Goal: Transaction & Acquisition: Purchase product/service

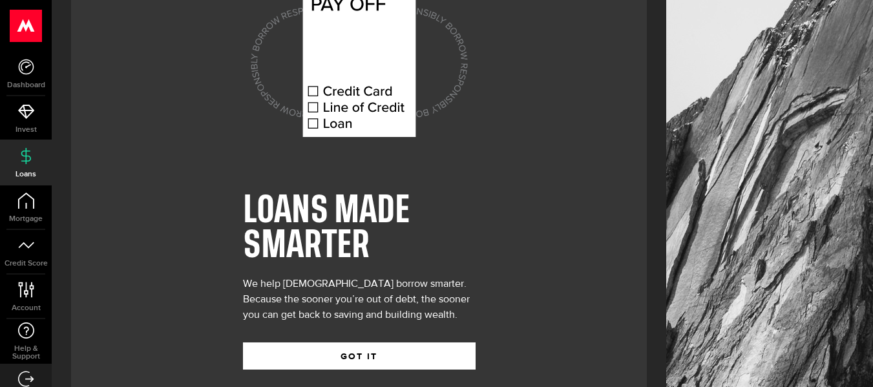
scroll to position [80, 0]
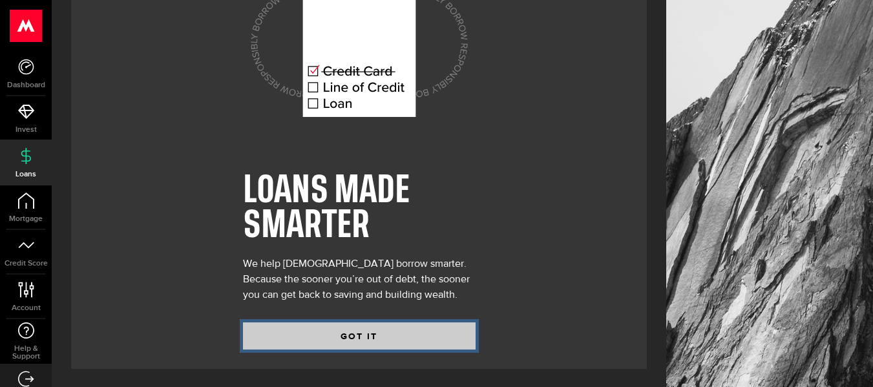
click at [339, 325] on button "GOT IT" at bounding box center [359, 335] width 233 height 27
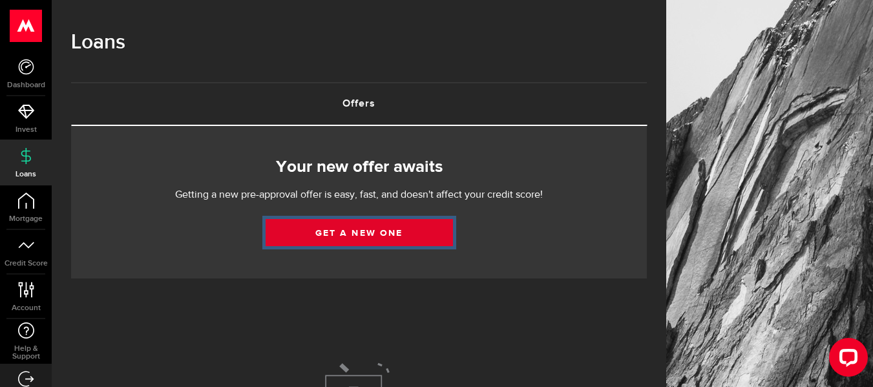
click at [349, 233] on link "Get a new one" at bounding box center [359, 232] width 187 height 27
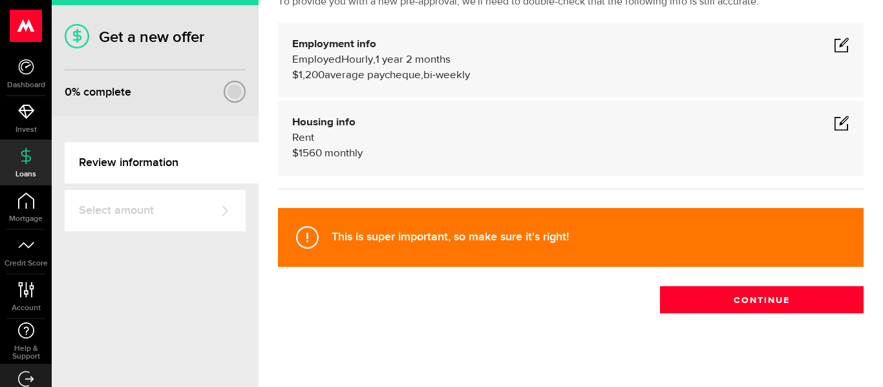
scroll to position [101, 0]
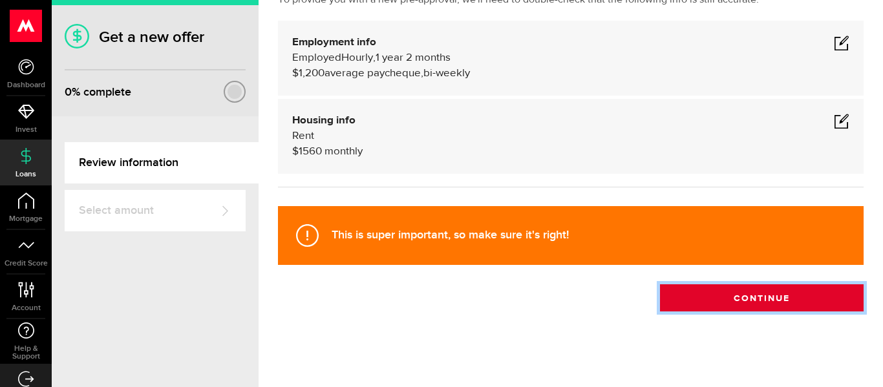
click at [759, 301] on button "Continue" at bounding box center [762, 297] width 204 height 27
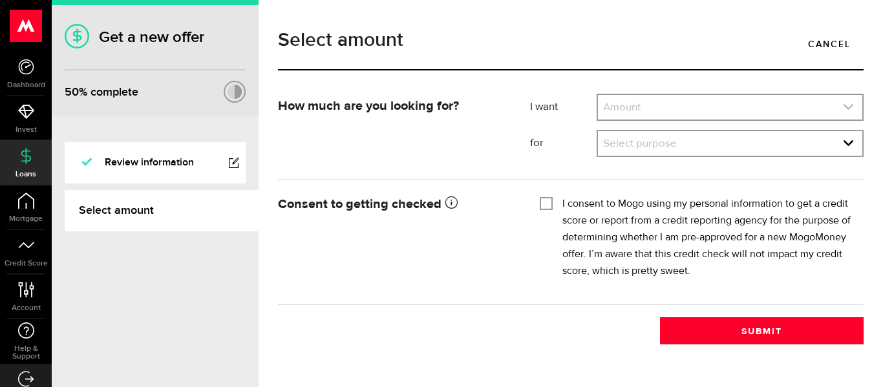
click at [707, 114] on link "expand select" at bounding box center [730, 107] width 264 height 25
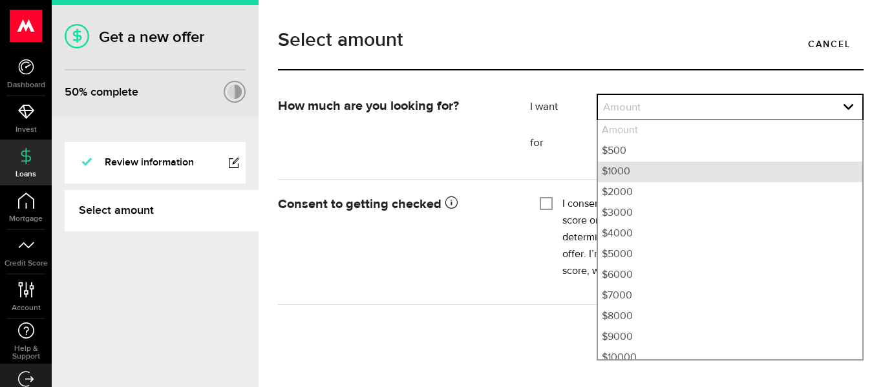
click at [676, 176] on li "$1000" at bounding box center [730, 172] width 264 height 21
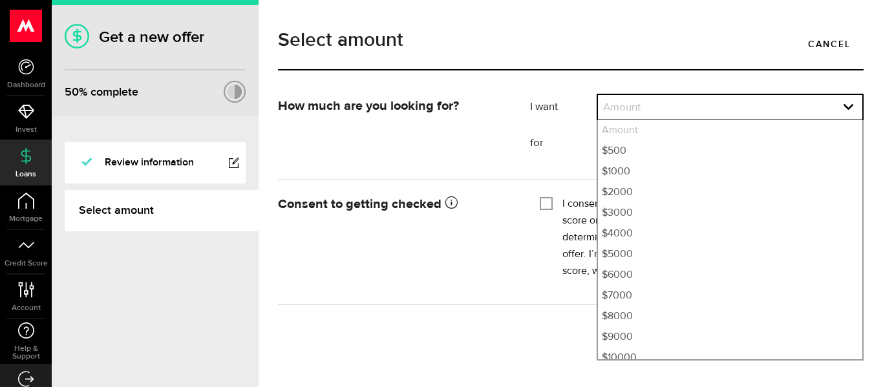
select select "1000"
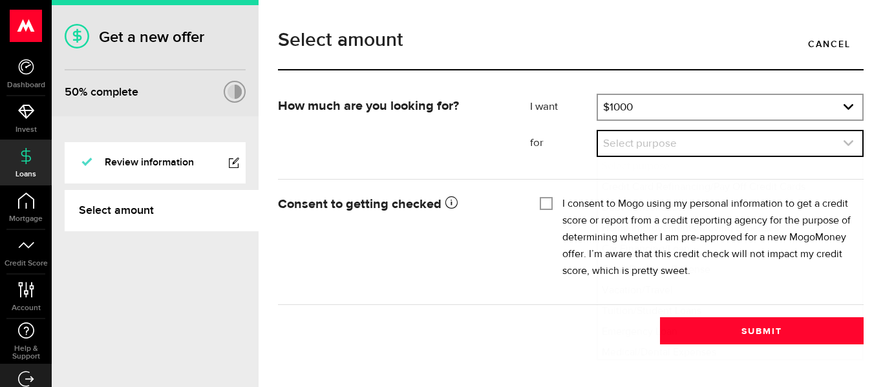
click at [686, 143] on link "expand select" at bounding box center [730, 143] width 264 height 25
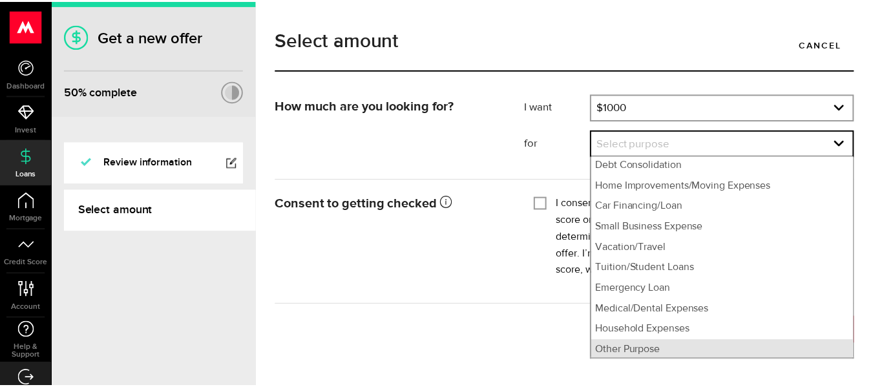
scroll to position [45, 0]
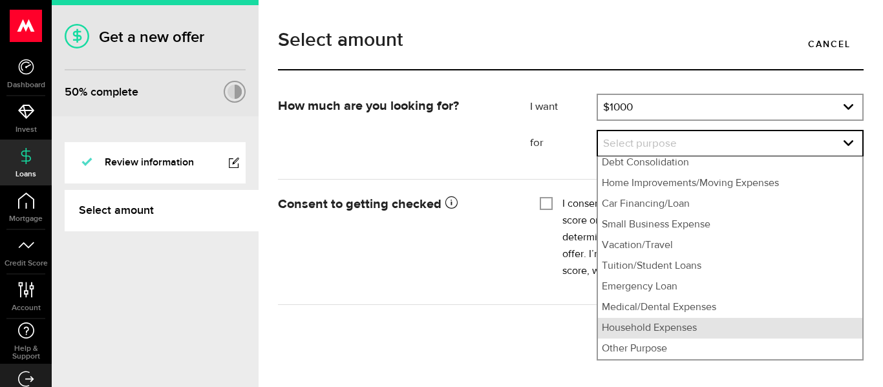
click at [756, 329] on li "Household Expenses" at bounding box center [730, 328] width 264 height 21
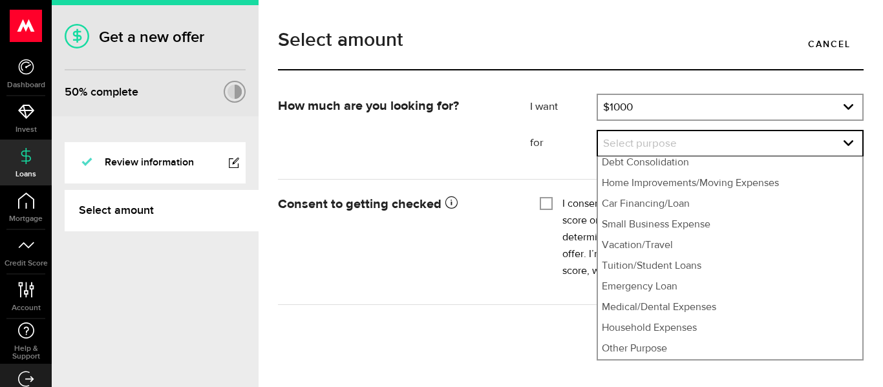
select select "Household Expenses"
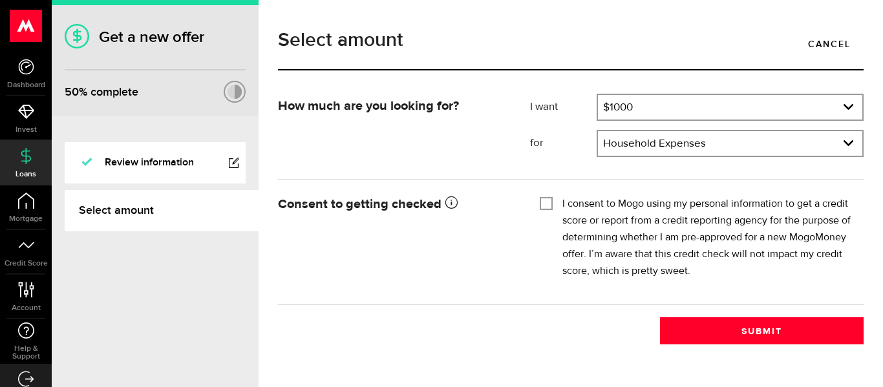
click at [543, 207] on input "I consent to Mogo using my personal information to get a credit score or report…" at bounding box center [546, 202] width 13 height 13
checkbox input "true"
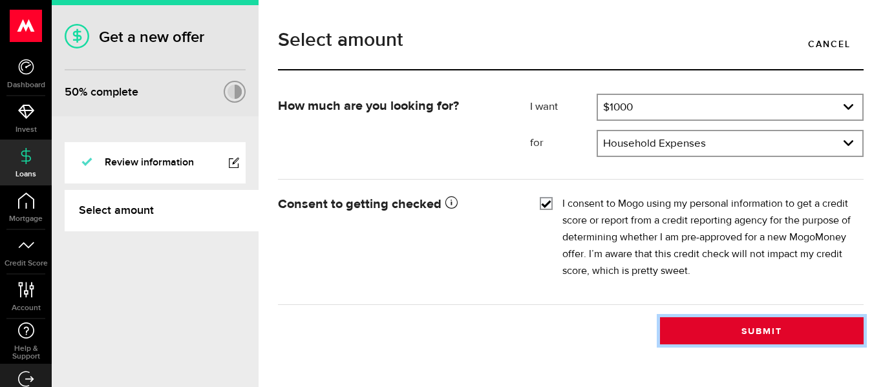
click at [744, 317] on button "Submit" at bounding box center [762, 330] width 204 height 27
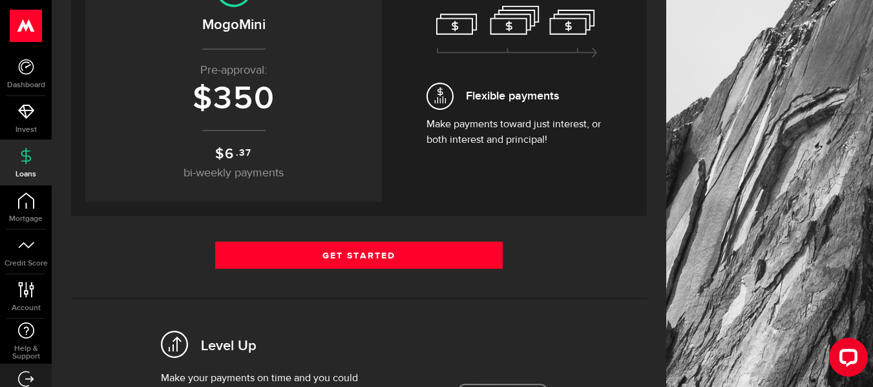
scroll to position [221, 0]
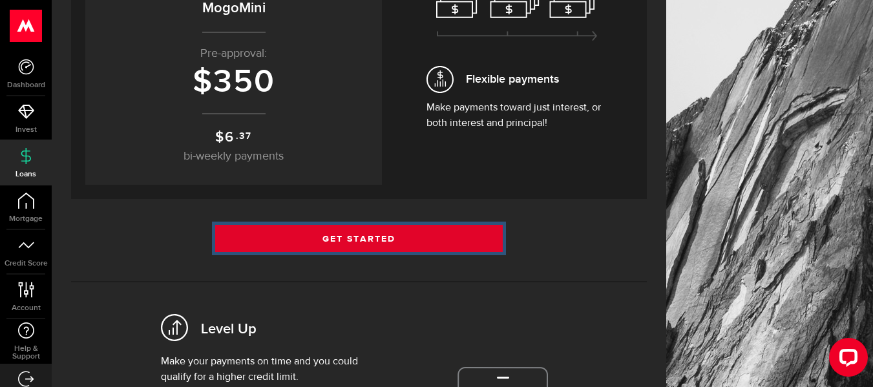
click at [379, 237] on link "Get Started" at bounding box center [359, 238] width 288 height 27
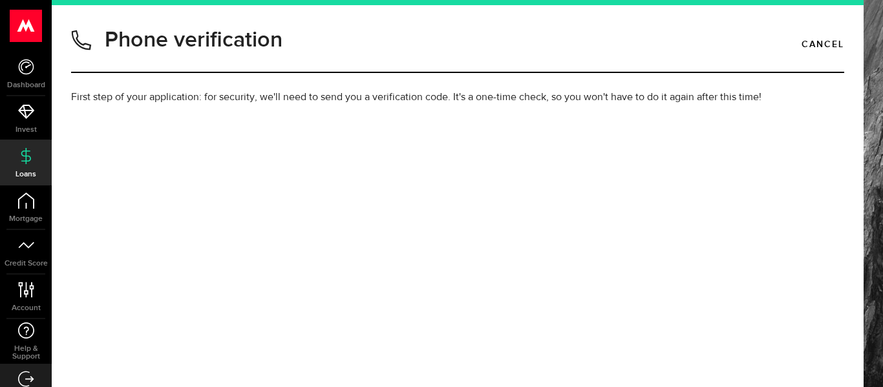
type input "6474101531"
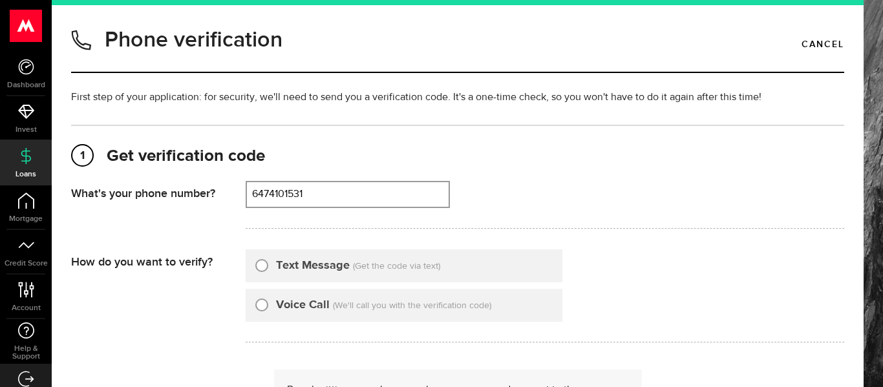
drag, startPoint x: 248, startPoint y: 264, endPoint x: 260, endPoint y: 264, distance: 11.6
click at [260, 264] on div "Text Message (Get the code via text)" at bounding box center [404, 265] width 317 height 33
click at [260, 264] on input "Text Message" at bounding box center [261, 263] width 13 height 13
radio input "true"
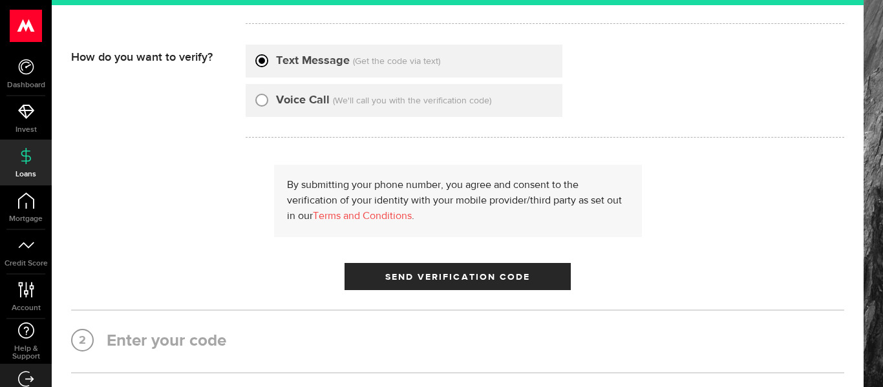
scroll to position [213, 0]
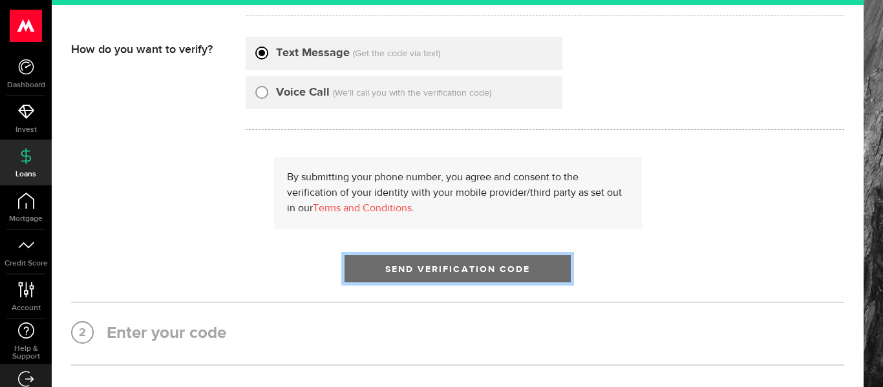
click at [456, 266] on span "submit" at bounding box center [458, 272] width 16 height 16
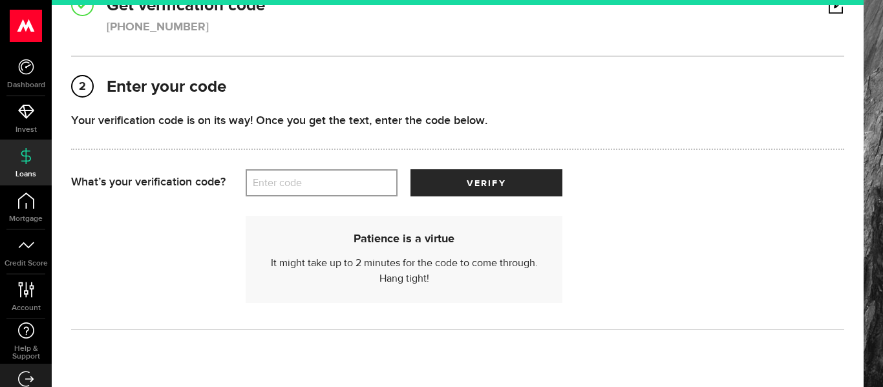
scroll to position [149, 0]
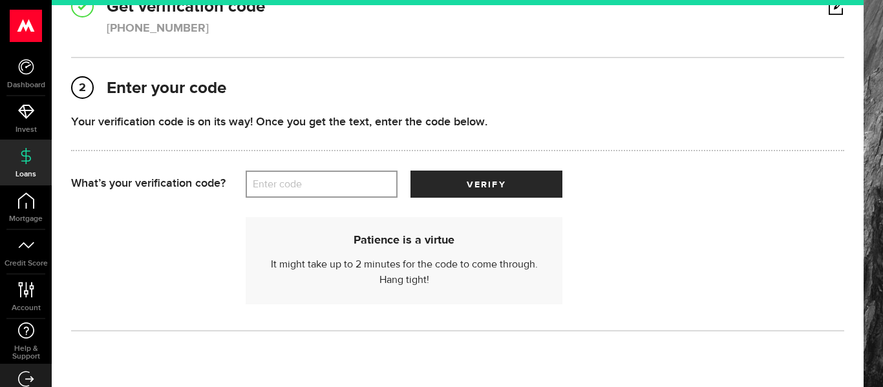
click at [331, 186] on label "Enter code" at bounding box center [322, 184] width 152 height 26
click at [331, 186] on input "Enter code" at bounding box center [322, 184] width 152 height 27
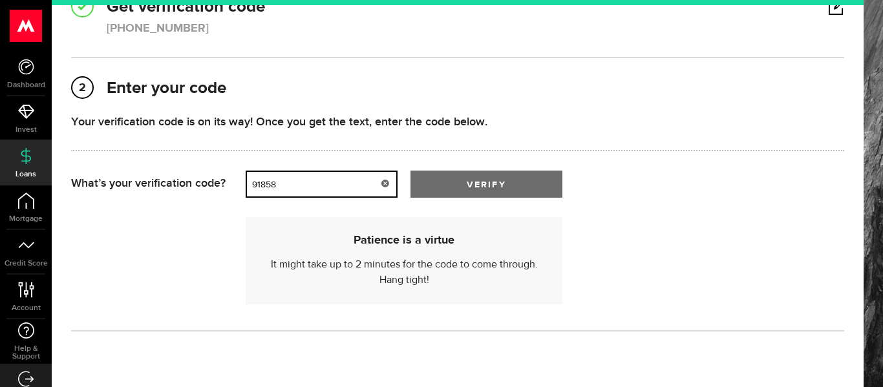
type input "91858"
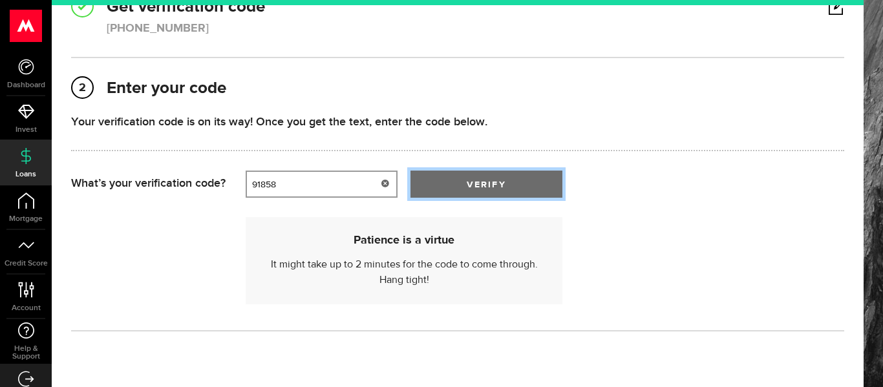
click at [467, 177] on button "verify" at bounding box center [486, 184] width 152 height 27
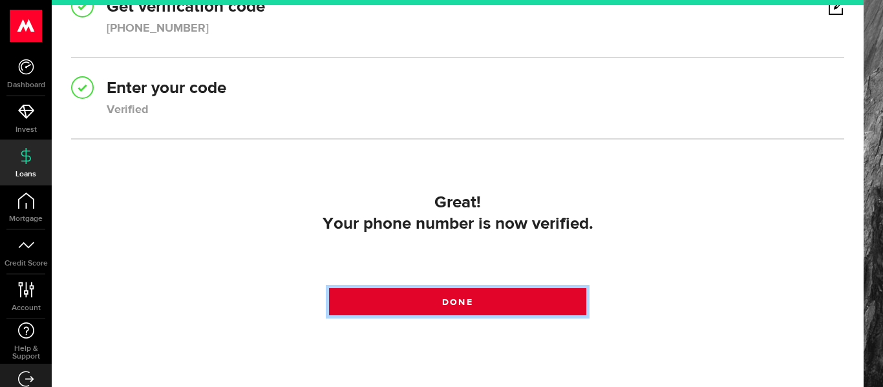
click at [449, 300] on span at bounding box center [457, 305] width 17 height 17
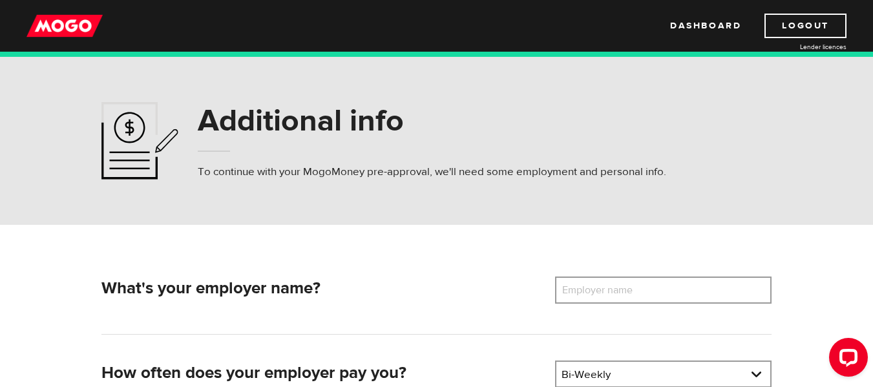
click at [622, 292] on label "Employer name" at bounding box center [607, 290] width 104 height 27
click at [622, 292] on input "Employer name" at bounding box center [663, 290] width 216 height 27
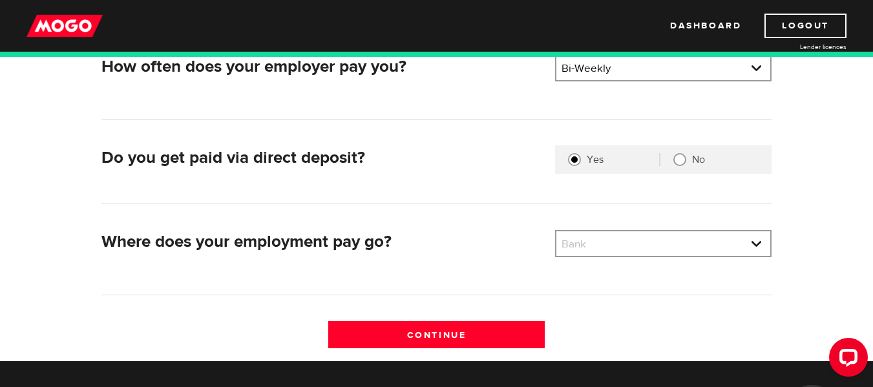
scroll to position [312, 0]
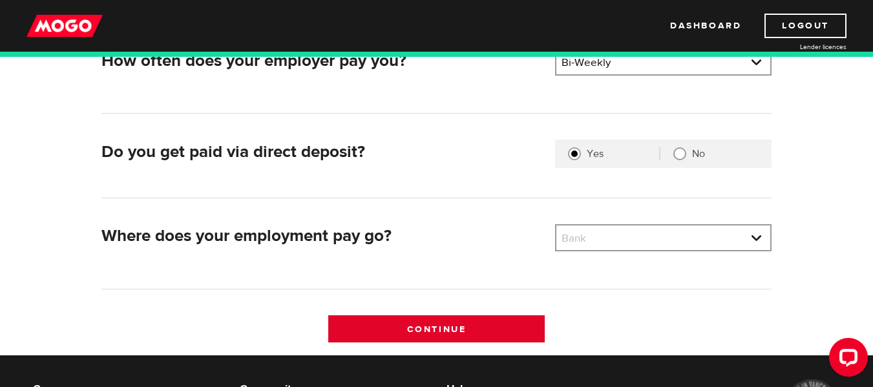
type input "legend Entertainment"
click at [446, 326] on input "Continue" at bounding box center [436, 328] width 216 height 27
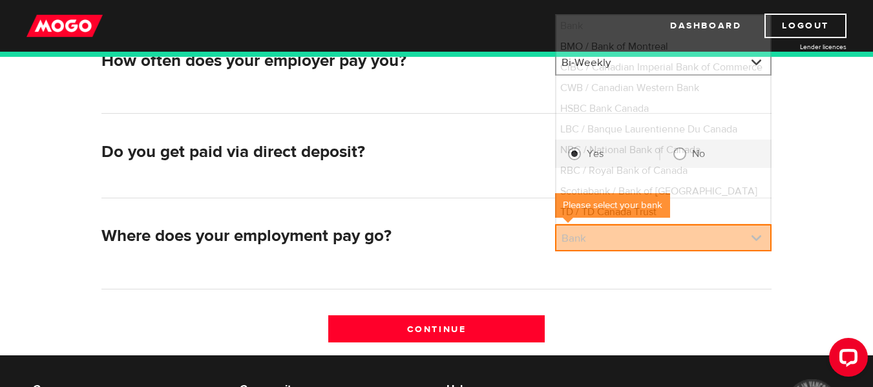
click at [593, 246] on link at bounding box center [663, 237] width 214 height 25
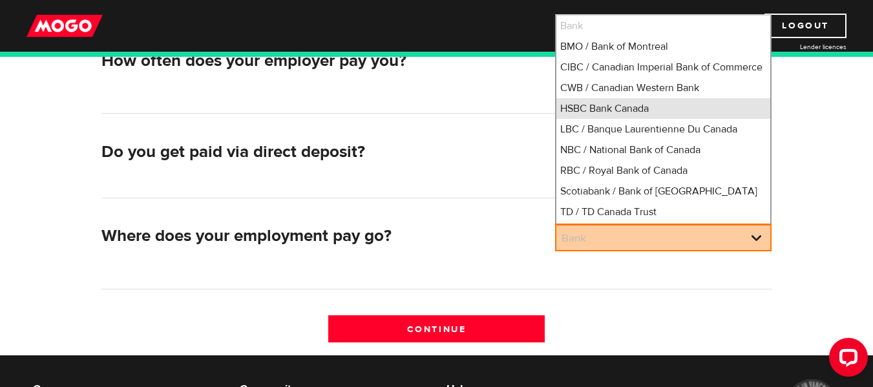
scroll to position [14, 0]
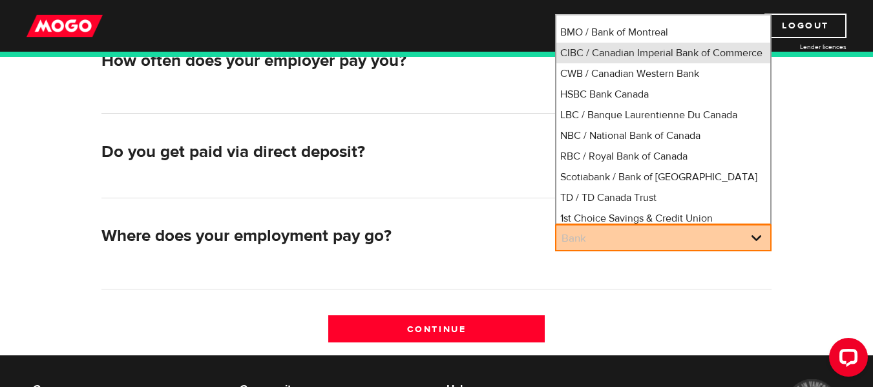
click at [615, 63] on li "CIBC / Canadian Imperial Bank of Commerce" at bounding box center [663, 53] width 214 height 21
select select "4"
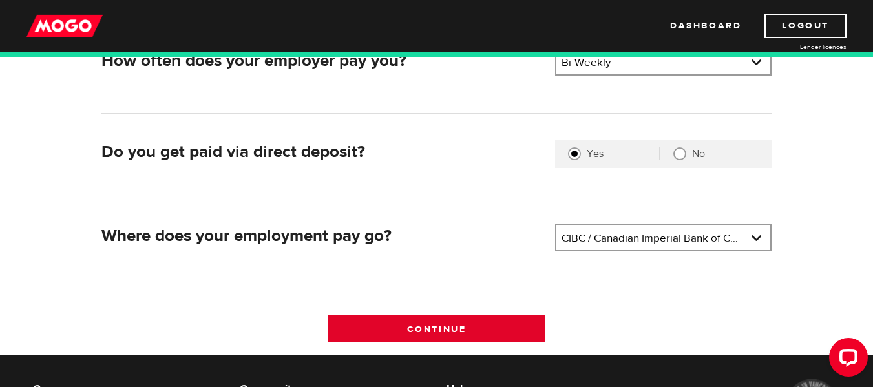
click at [440, 319] on input "Continue" at bounding box center [436, 328] width 216 height 27
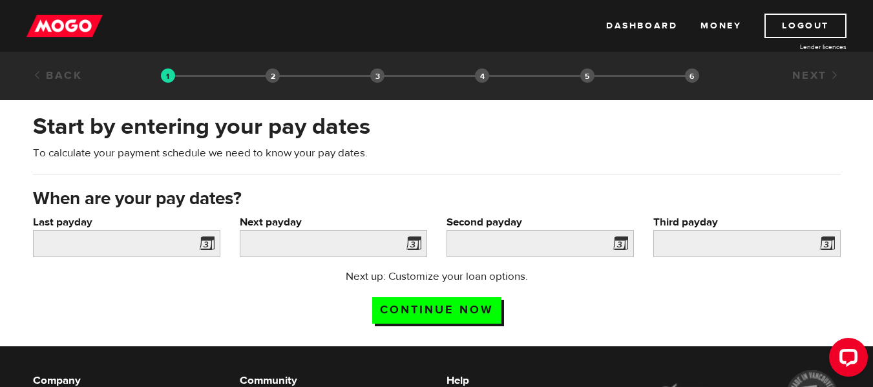
click at [209, 249] on span at bounding box center [203, 245] width 19 height 21
click at [205, 241] on span at bounding box center [203, 245] width 19 height 21
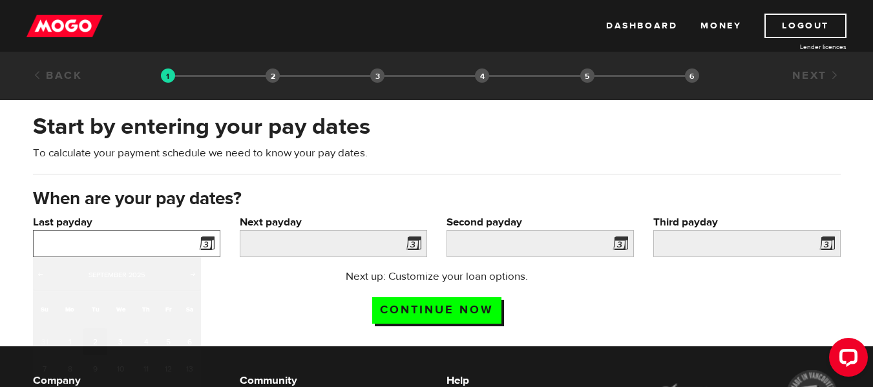
click at [125, 245] on input "Last payday" at bounding box center [126, 243] width 187 height 27
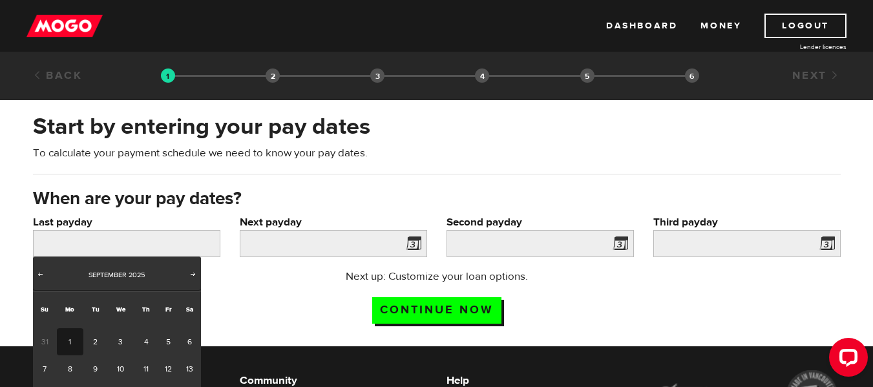
click at [71, 343] on link "1" at bounding box center [70, 341] width 26 height 27
type input "2025/09/01"
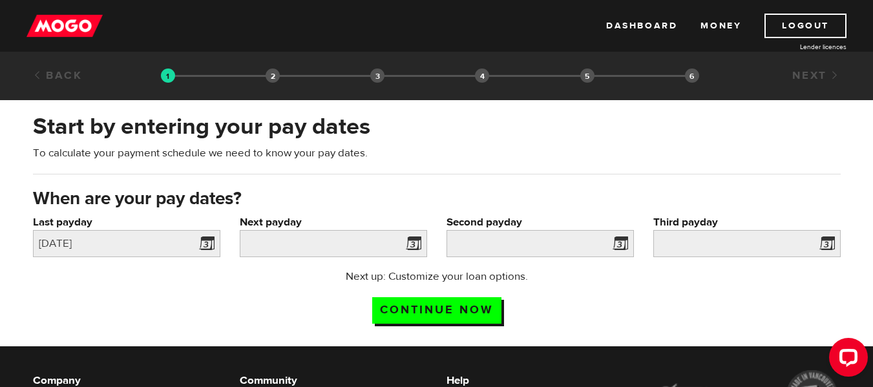
click at [415, 244] on span at bounding box center [410, 245] width 19 height 21
click at [329, 237] on input "Next payday" at bounding box center [333, 243] width 187 height 27
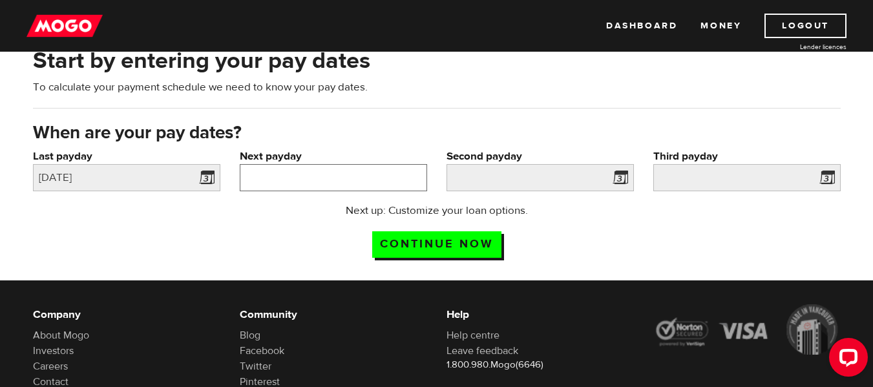
scroll to position [105, 0]
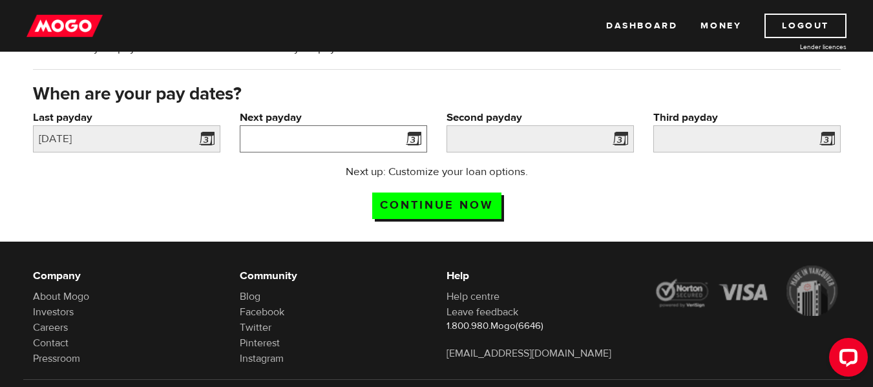
click at [377, 142] on input "Next payday" at bounding box center [333, 138] width 187 height 27
click at [349, 138] on input "Next payday" at bounding box center [333, 138] width 187 height 27
click at [410, 136] on span at bounding box center [410, 141] width 19 height 21
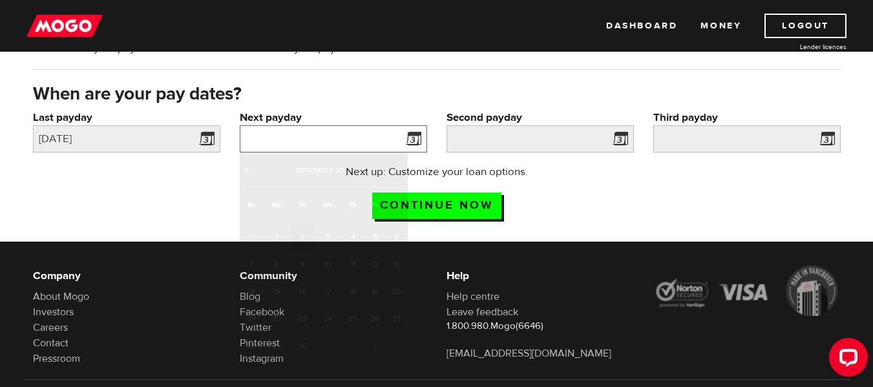
click at [365, 141] on input "Next payday" at bounding box center [333, 138] width 187 height 27
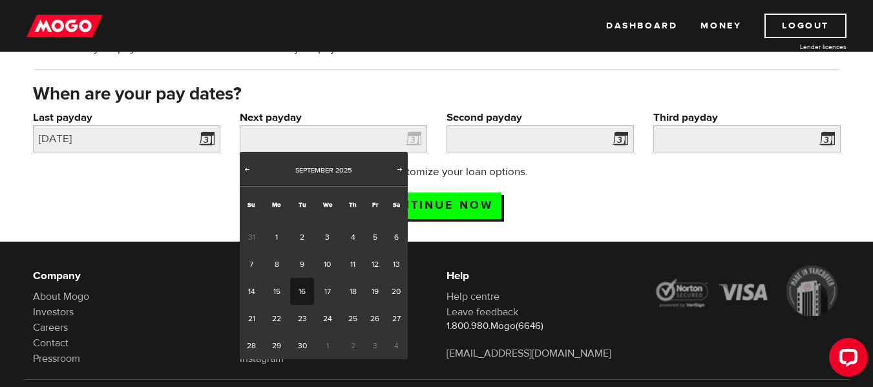
click at [300, 290] on link "16" at bounding box center [302, 291] width 24 height 27
type input "2025/09/16"
type input "2025/9/30"
type input "2025/10/14"
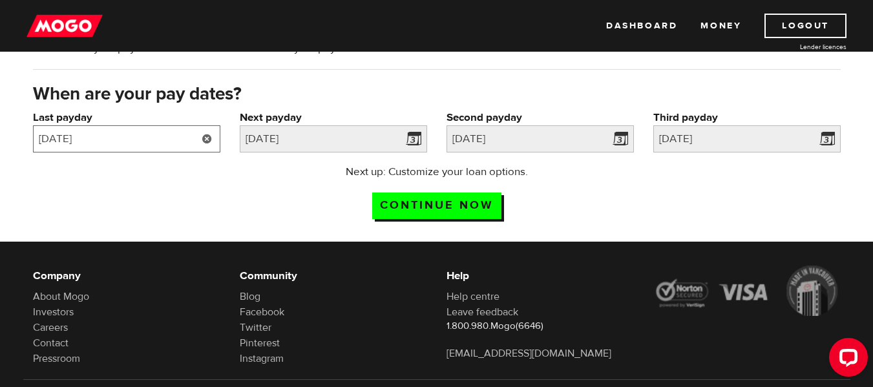
click at [160, 140] on input "2025/09/01" at bounding box center [126, 138] width 187 height 27
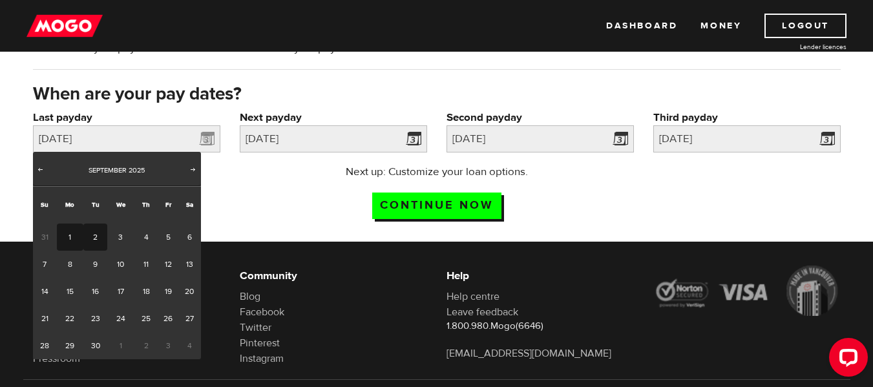
click at [90, 241] on link "2" at bounding box center [95, 237] width 24 height 27
type input "2025/09/02"
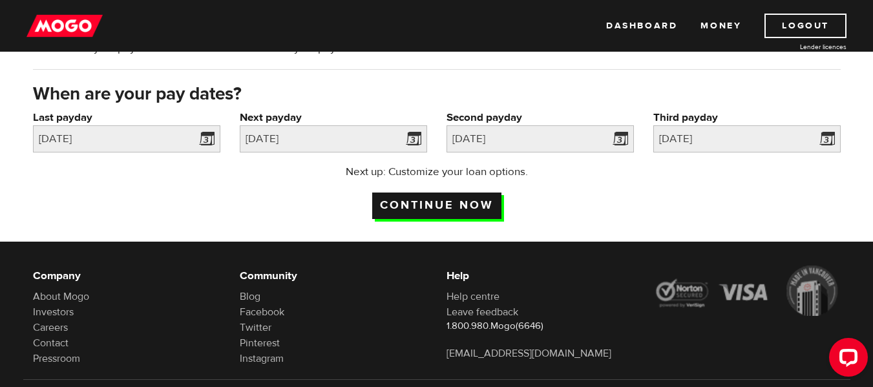
click at [432, 204] on input "Continue now" at bounding box center [436, 206] width 129 height 26
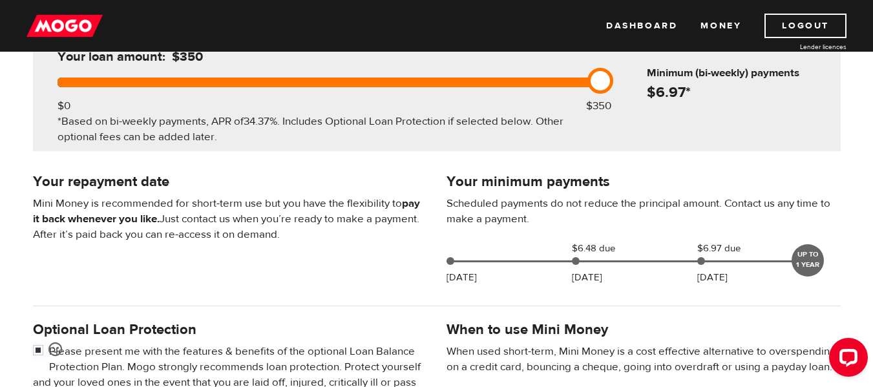
scroll to position [177, 0]
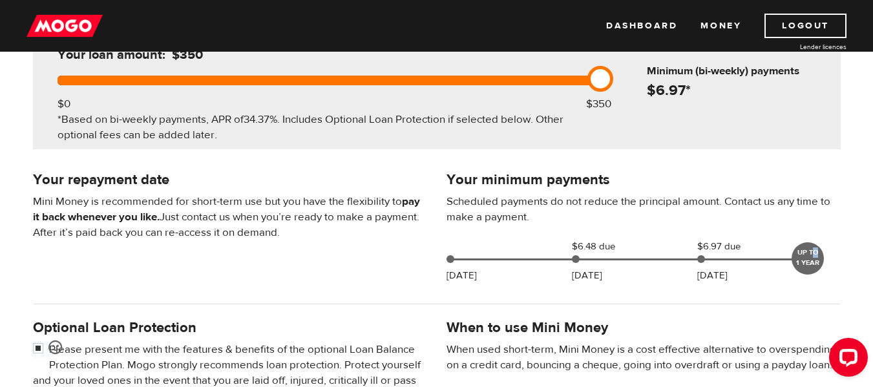
drag, startPoint x: 812, startPoint y: 253, endPoint x: 847, endPoint y: 229, distance: 42.3
click at [847, 229] on div "Your minimum payments Scheduled payments do not reduce the principal amount. Co…" at bounding box center [644, 229] width 414 height 121
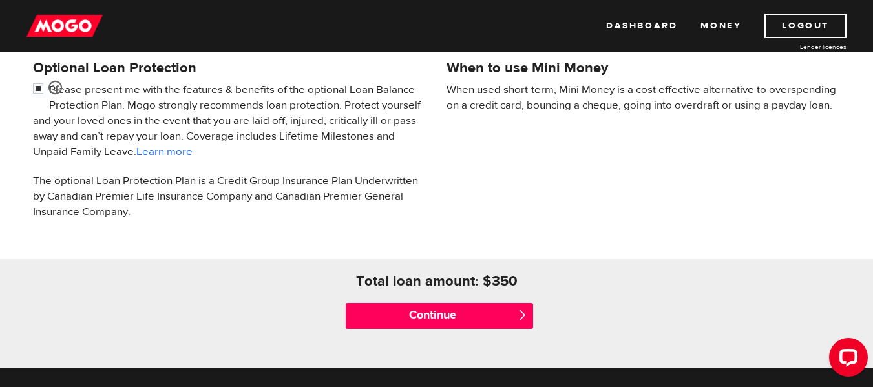
scroll to position [444, 0]
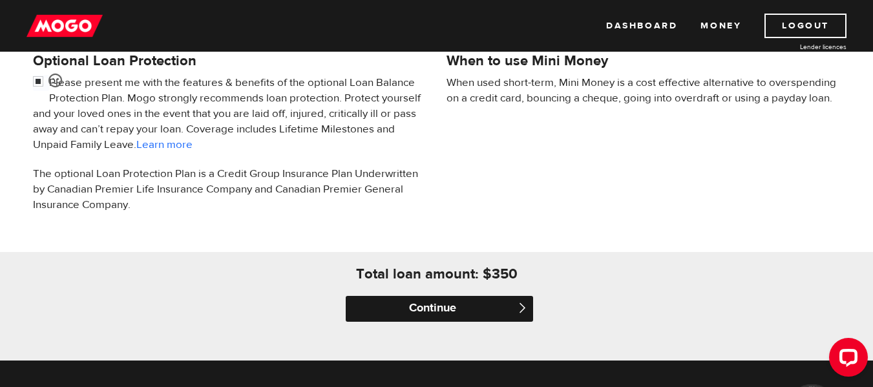
click at [410, 311] on input "Continue" at bounding box center [439, 309] width 187 height 26
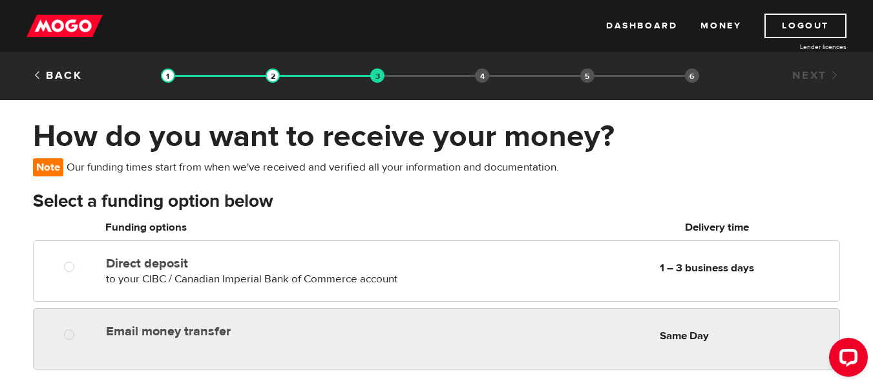
radio input "true"
click at [384, 321] on div "Email money transfer Delivery in Same Day" at bounding box center [255, 329] width 308 height 21
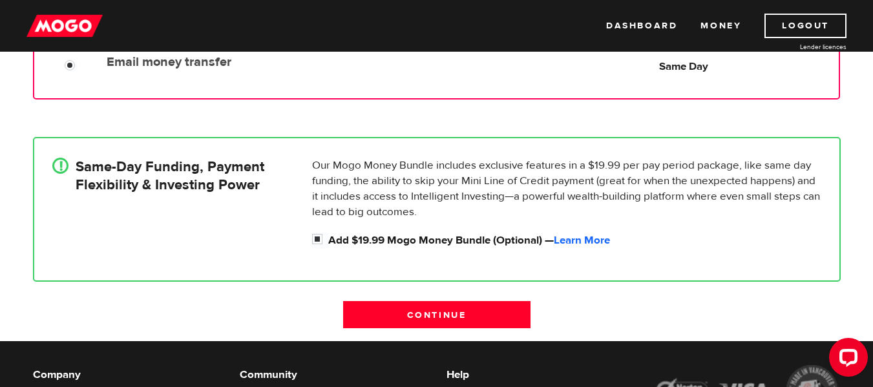
scroll to position [275, 0]
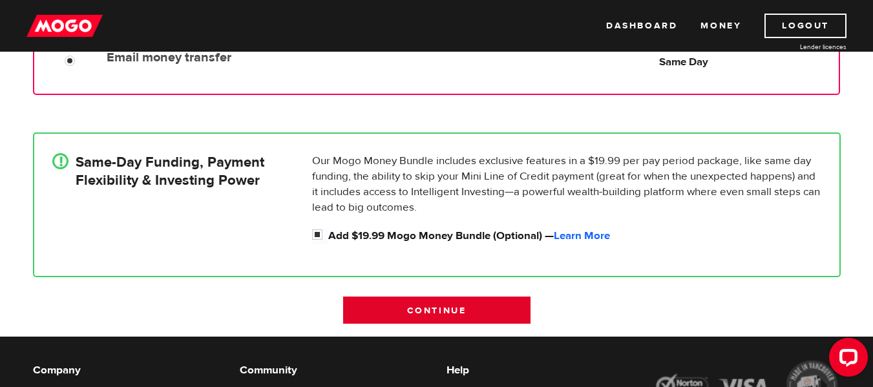
click at [399, 308] on input "Continue" at bounding box center [436, 310] width 187 height 27
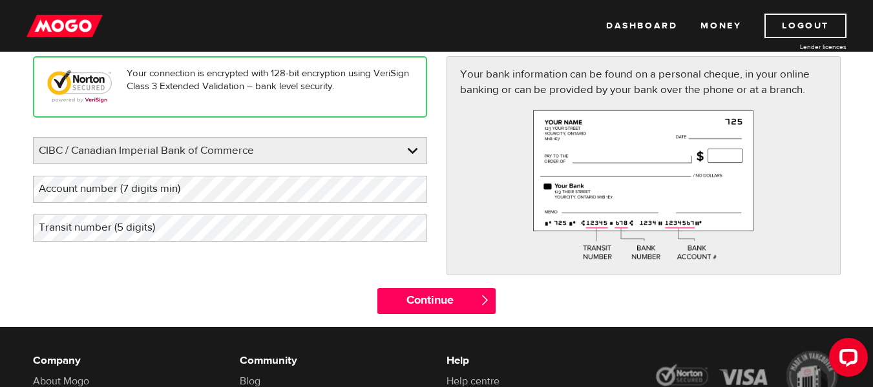
scroll to position [163, 0]
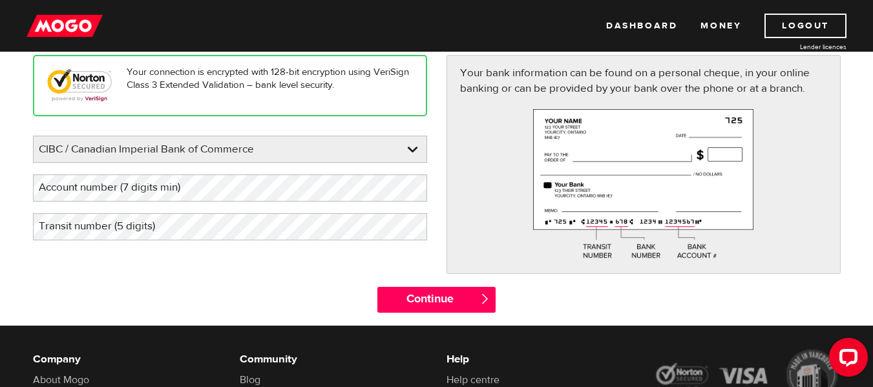
click at [314, 209] on div "Please enter your bank CIBC / Canadian Imperial Bank of Commerce BMO / Bank of …" at bounding box center [230, 188] width 394 height 105
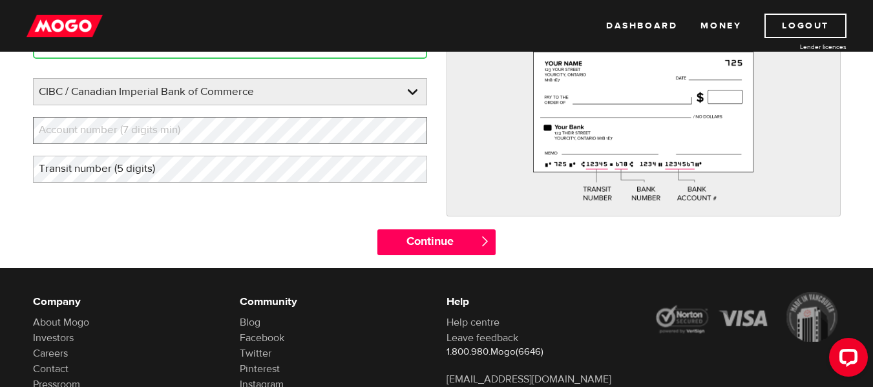
scroll to position [204, 0]
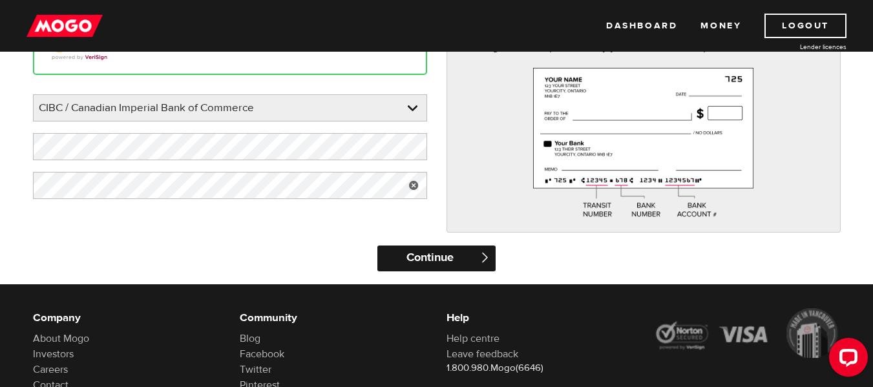
click at [437, 251] on input "Continue" at bounding box center [436, 259] width 118 height 26
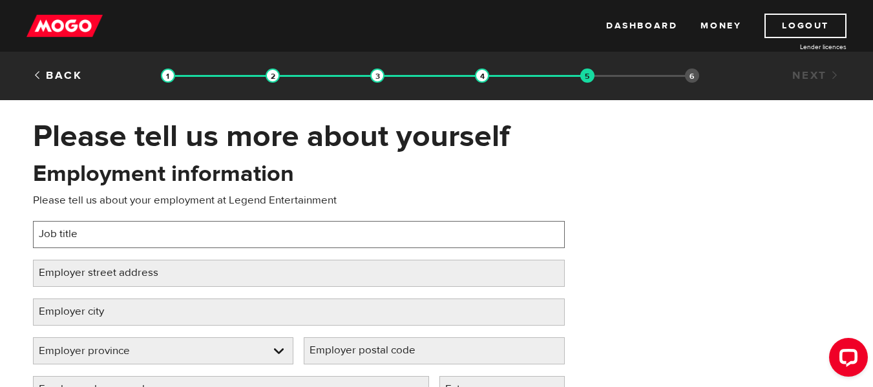
click at [295, 247] on input "Job title" at bounding box center [299, 234] width 532 height 27
type input "Steward"
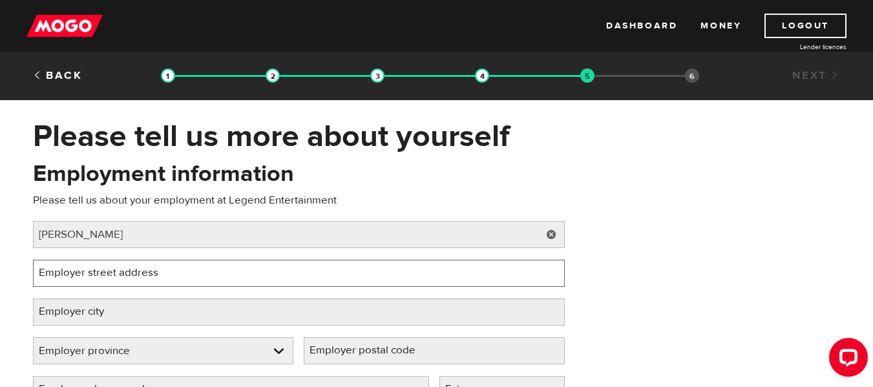
click at [242, 273] on input "Employer street address" at bounding box center [299, 273] width 532 height 27
type input "1 blue Jay way"
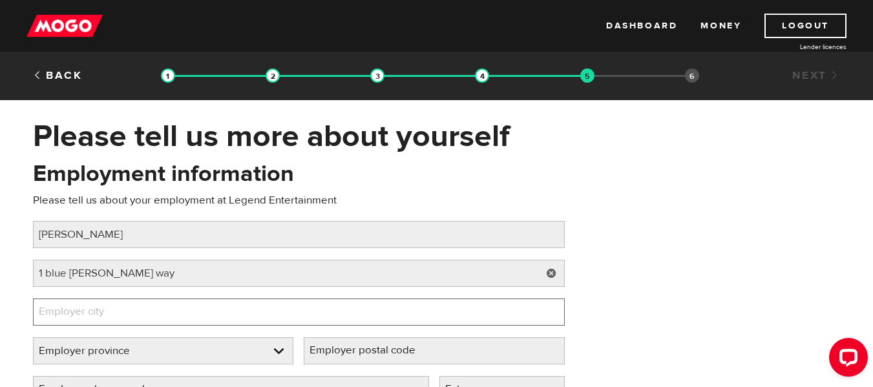
click at [202, 300] on input "Employer city" at bounding box center [299, 312] width 532 height 27
type input "Toronto"
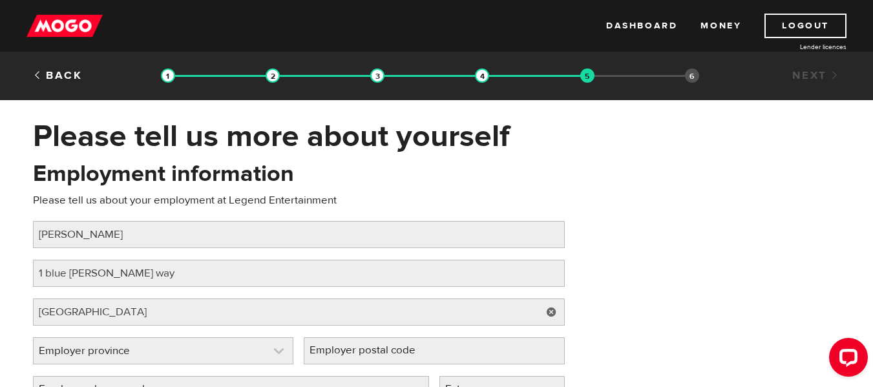
click at [169, 343] on link at bounding box center [164, 351] width 260 height 26
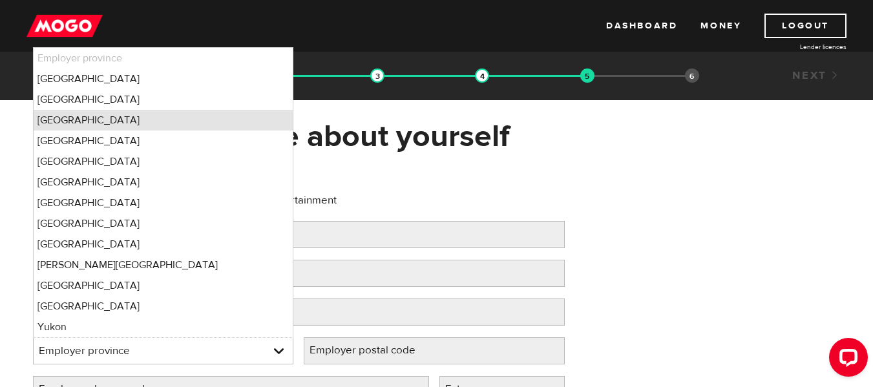
click at [167, 120] on li "Ontario" at bounding box center [164, 120] width 260 height 21
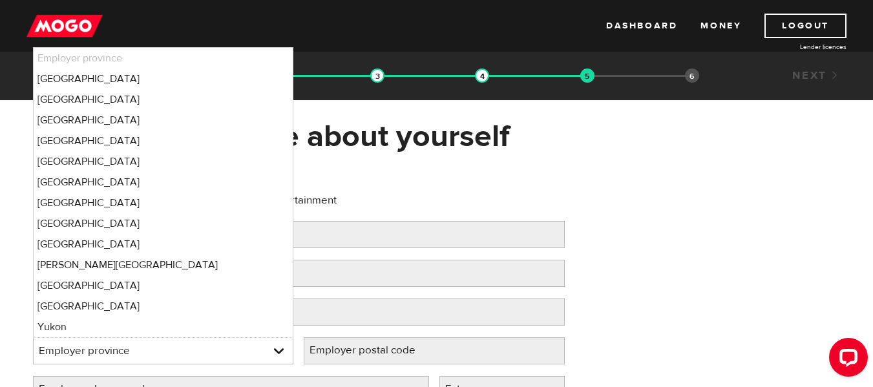
select select "ON"
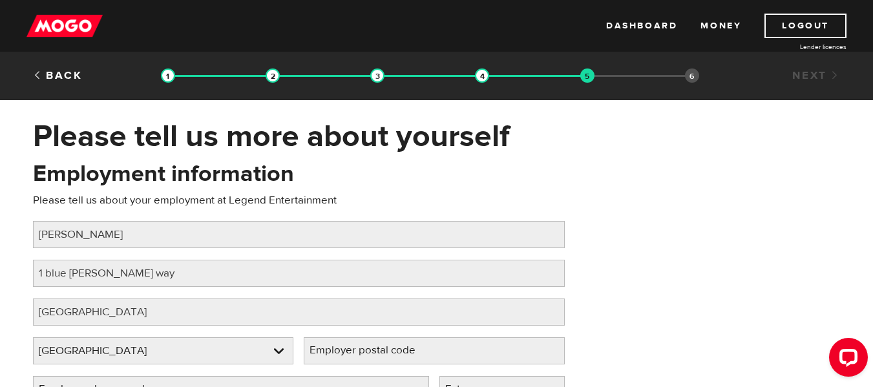
click at [377, 348] on label "Employer postal code" at bounding box center [373, 350] width 138 height 26
click at [377, 348] on input "Employer postal code" at bounding box center [434, 350] width 261 height 27
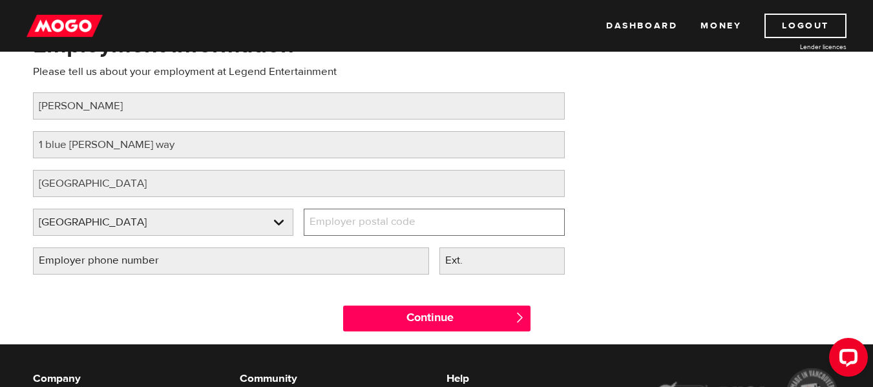
scroll to position [132, 0]
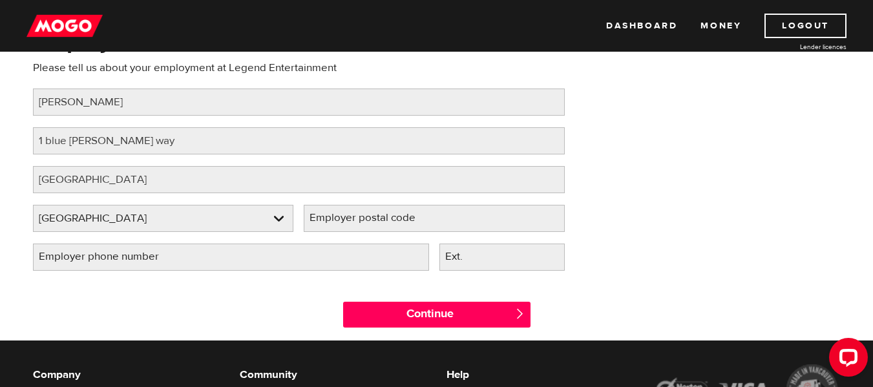
click at [156, 251] on label "Employer phone number" at bounding box center [109, 257] width 152 height 26
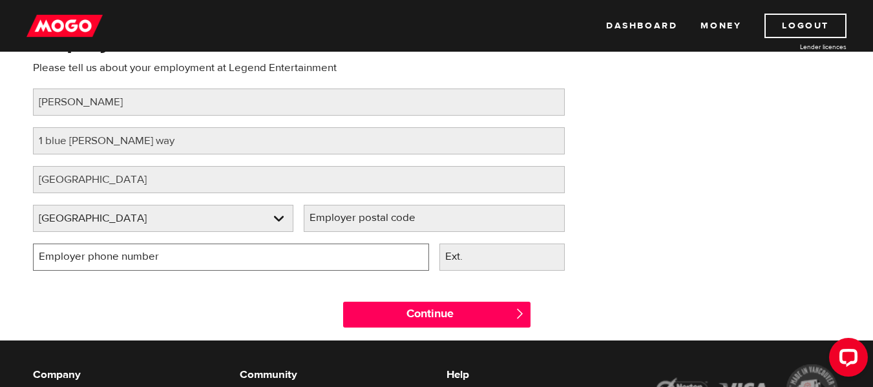
click at [156, 251] on input "Employer phone number" at bounding box center [231, 257] width 396 height 27
type input "(212) 482-3728"
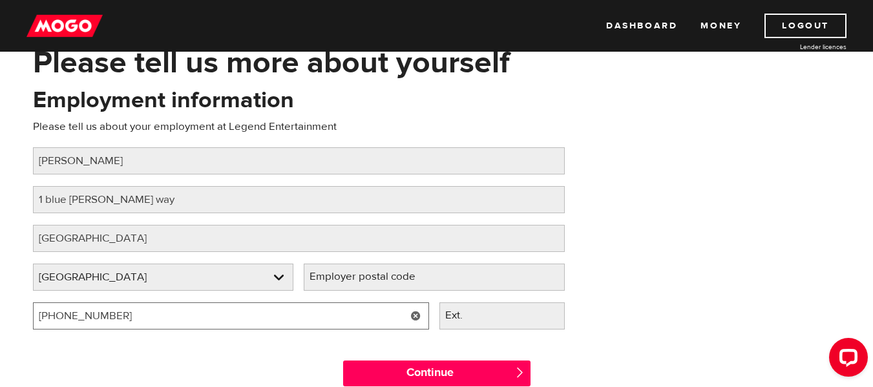
scroll to position [73, 0]
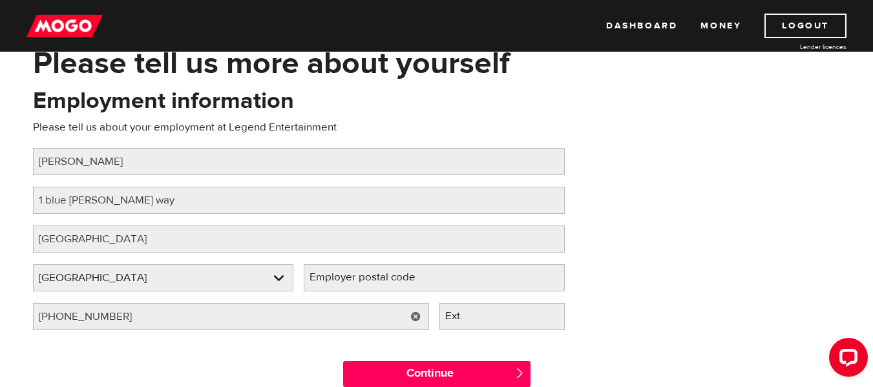
click at [341, 271] on label "Employer postal code" at bounding box center [373, 277] width 138 height 26
click at [341, 271] on input "Employer postal code" at bounding box center [434, 277] width 261 height 27
click at [317, 277] on input "m5v1j1" at bounding box center [434, 277] width 261 height 27
click at [331, 276] on input "M5v1j1" at bounding box center [434, 277] width 261 height 27
click at [339, 280] on input "M5V1j1" at bounding box center [434, 277] width 261 height 27
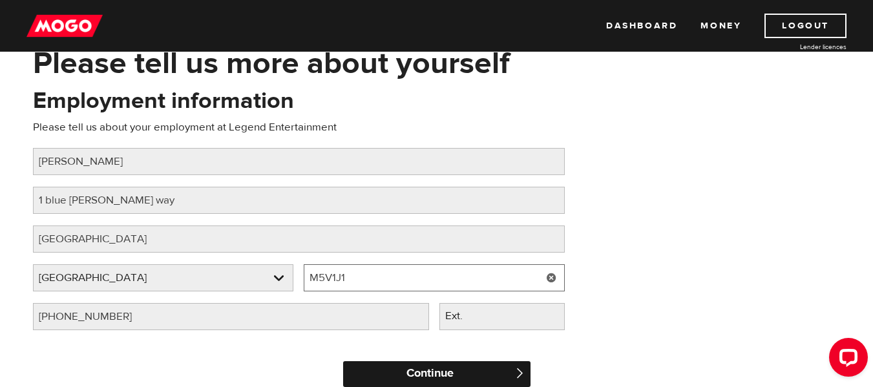
type input "M5V1J1"
click at [457, 373] on input "Continue" at bounding box center [436, 374] width 187 height 26
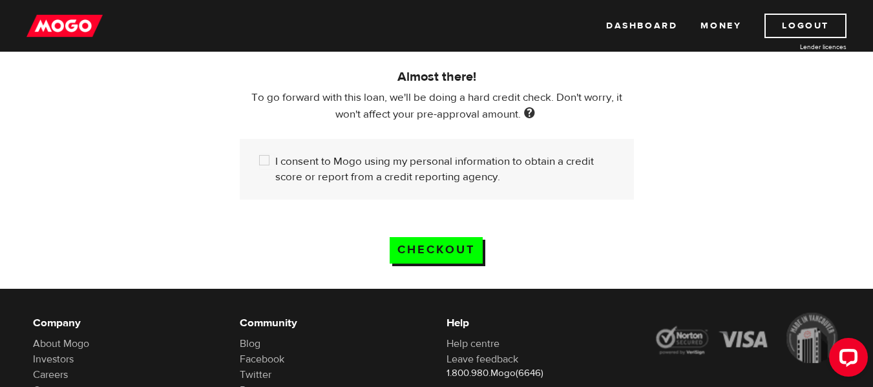
scroll to position [427, 0]
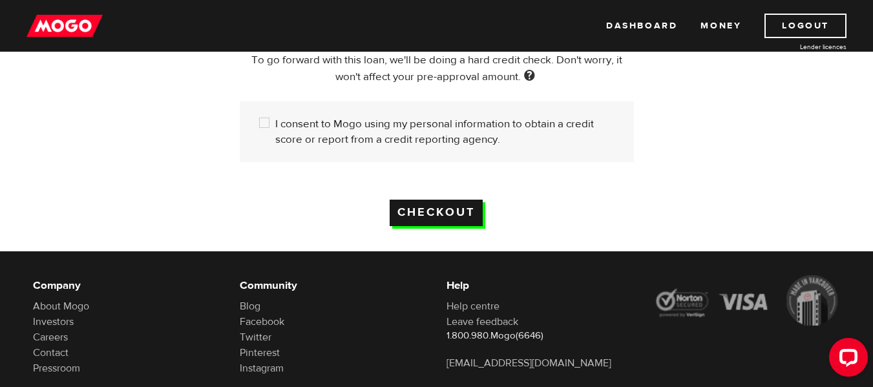
click at [449, 211] on input "Checkout" at bounding box center [436, 213] width 93 height 26
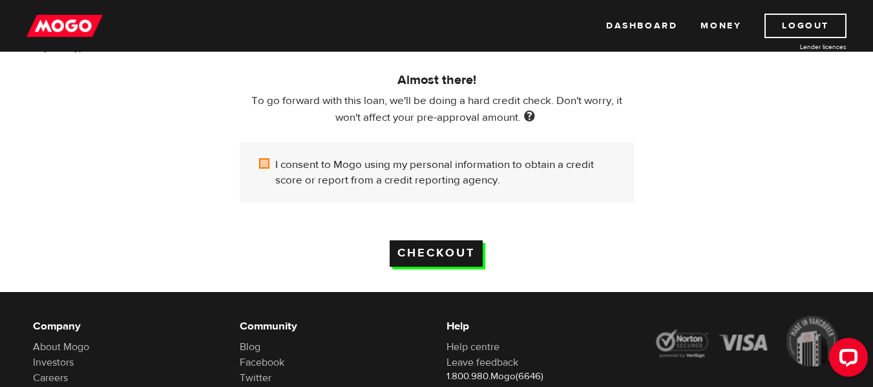
scroll to position [366, 0]
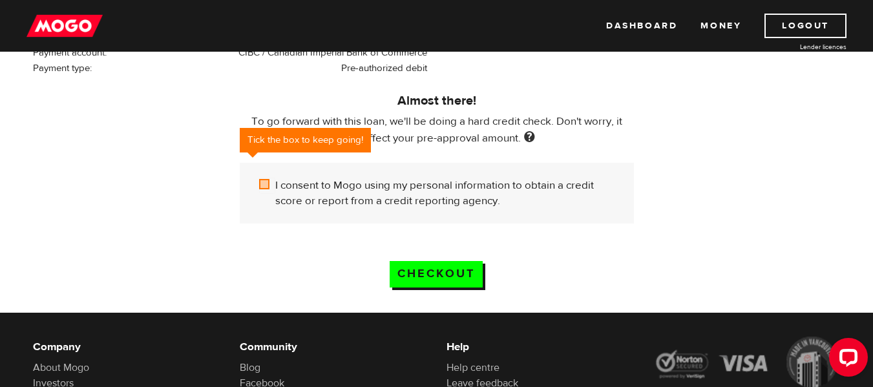
click at [267, 180] on input "I consent to Mogo using my personal information to obtain a credit score or rep…" at bounding box center [267, 186] width 16 height 16
checkbox input "true"
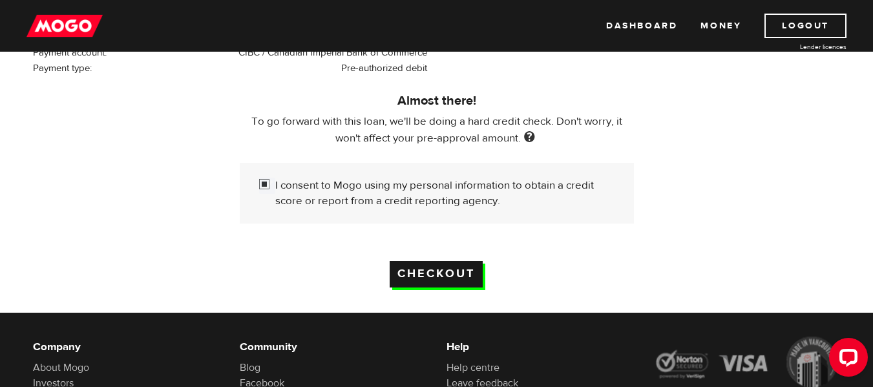
click at [427, 266] on input "Checkout" at bounding box center [436, 274] width 93 height 26
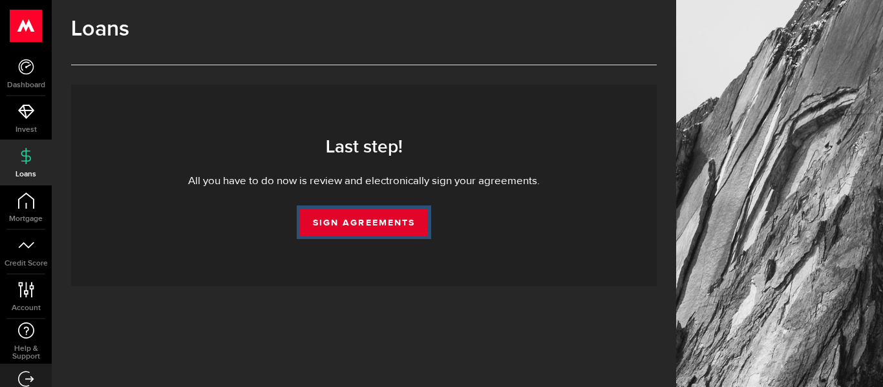
click at [358, 215] on link "Sign Agreements" at bounding box center [364, 222] width 128 height 27
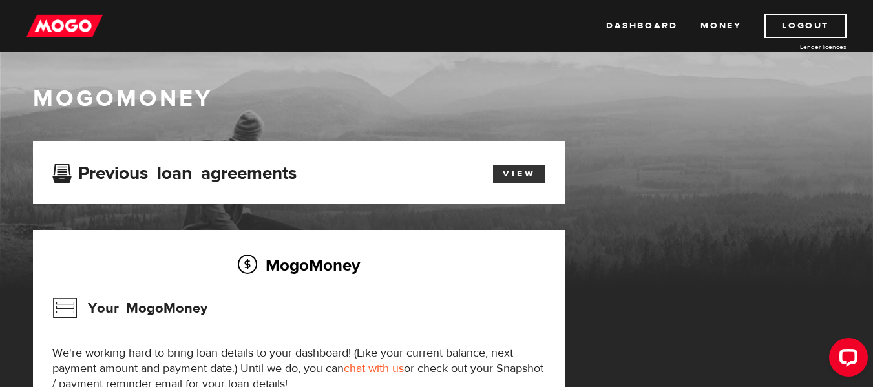
click at [514, 169] on link "View" at bounding box center [519, 174] width 52 height 18
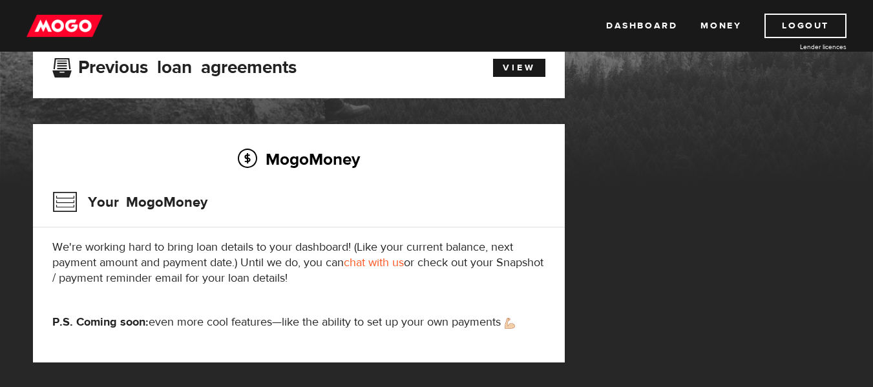
drag, startPoint x: 878, startPoint y: 68, endPoint x: 881, endPoint y: 209, distance: 141.5
click at [872, 210] on html "Dashboard Money Logout Lender licences Dashboard Money Logout Lender licences M…" at bounding box center [436, 87] width 873 height 387
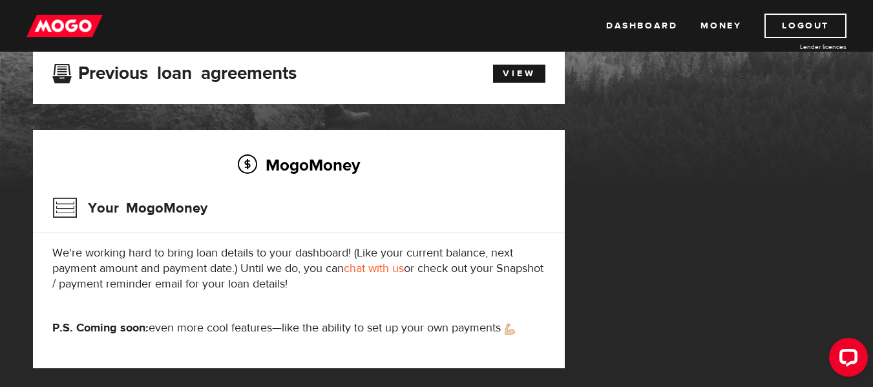
click at [509, 328] on img at bounding box center [510, 329] width 10 height 11
click at [390, 264] on link "chat with us" at bounding box center [374, 268] width 60 height 15
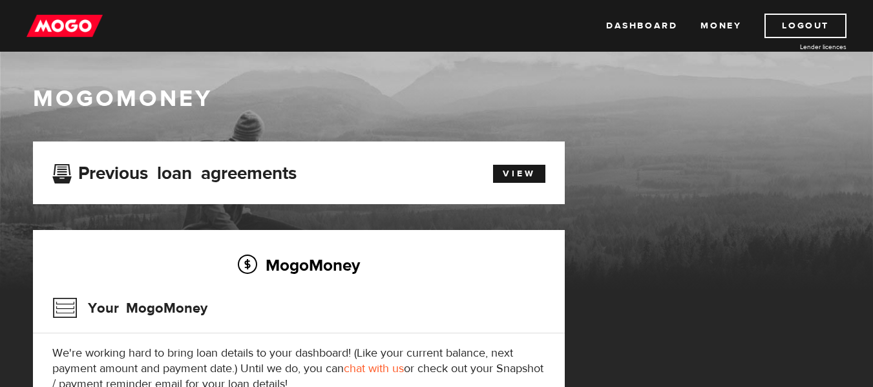
click at [617, 38] on div "Dashboard Money Logout Lender licences Dashboard Money Logout Lender licences" at bounding box center [436, 26] width 873 height 52
click at [627, 26] on link "Dashboard" at bounding box center [641, 26] width 71 height 25
